Goal: Transaction & Acquisition: Purchase product/service

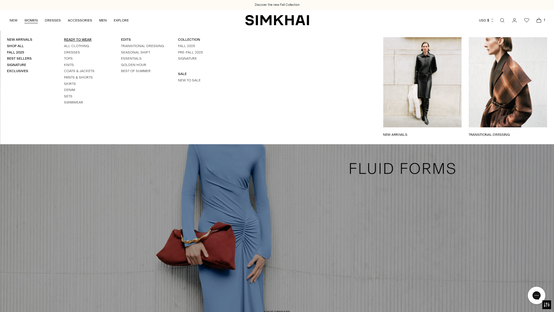
click at [77, 39] on link "READY TO WEAR" at bounding box center [78, 39] width 28 height 4
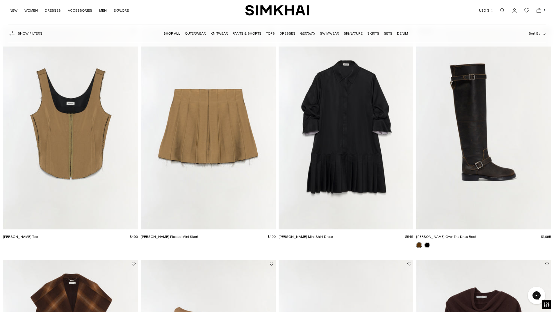
scroll to position [523, 0]
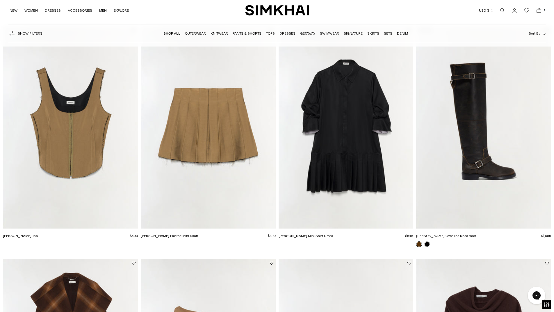
click at [418, 245] on link at bounding box center [419, 244] width 6 height 6
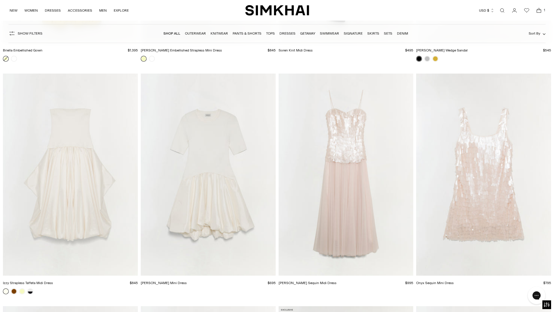
scroll to position [12581, 0]
